Goal: Find contact information: Find contact information

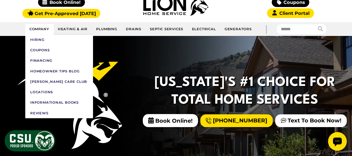
scroll to position [64, 0]
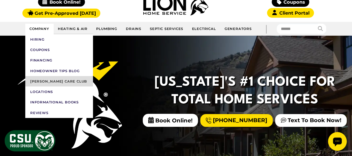
click at [47, 84] on link "[PERSON_NAME] Care Club" at bounding box center [59, 81] width 68 height 10
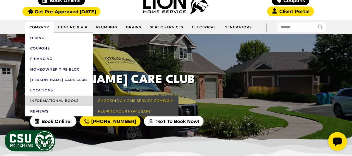
scroll to position [66, 0]
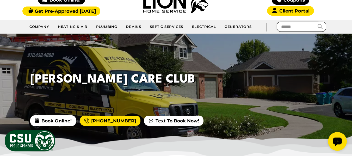
click at [289, 28] on input "text" at bounding box center [296, 27] width 41 height 10
type input "*****"
click at [317, 22] on button "submit" at bounding box center [321, 27] width 9 height 10
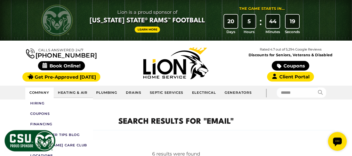
click at [41, 92] on link "Company" at bounding box center [39, 92] width 28 height 10
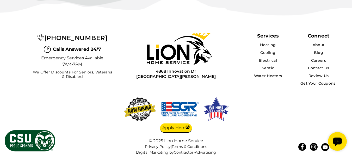
scroll to position [1418, 0]
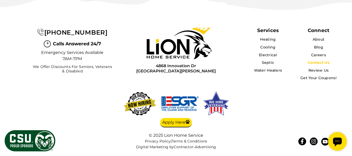
click at [316, 62] on link "Contact Us" at bounding box center [318, 62] width 22 height 5
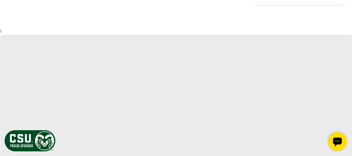
scroll to position [484, 0]
